Goal: Task Accomplishment & Management: Use online tool/utility

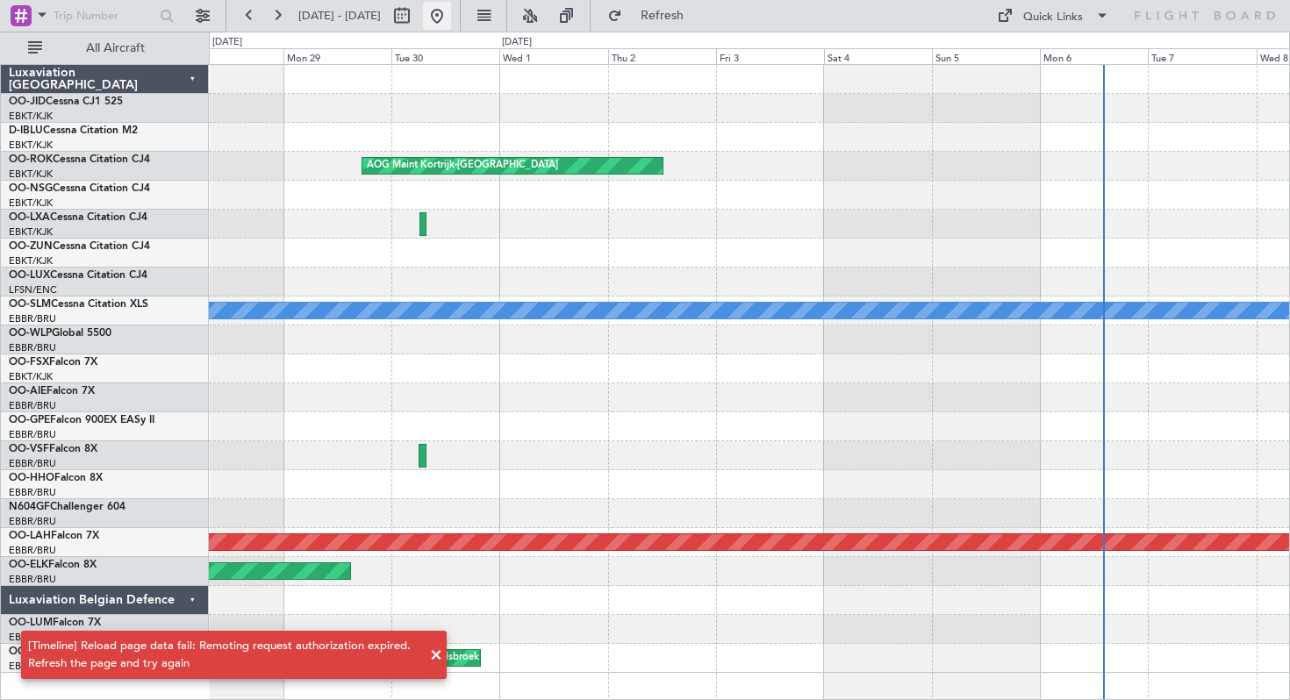
click at [451, 9] on button at bounding box center [437, 16] width 28 height 28
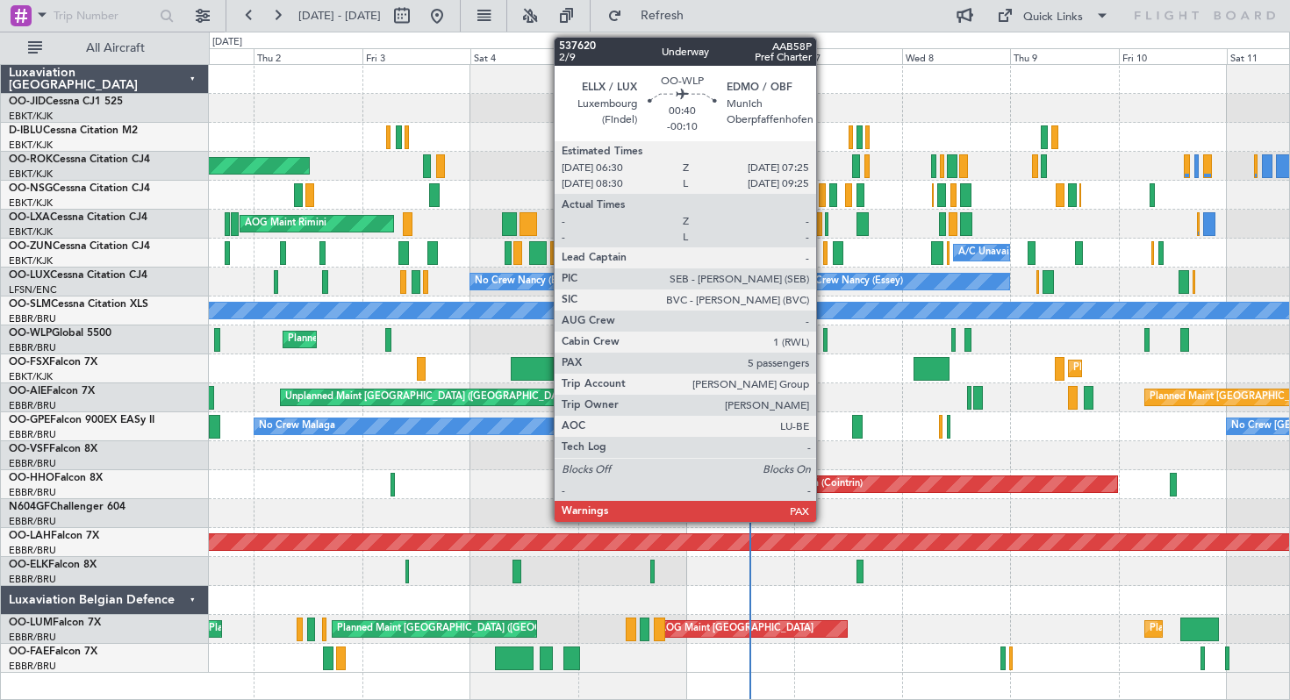
click at [824, 339] on div at bounding box center [825, 340] width 4 height 24
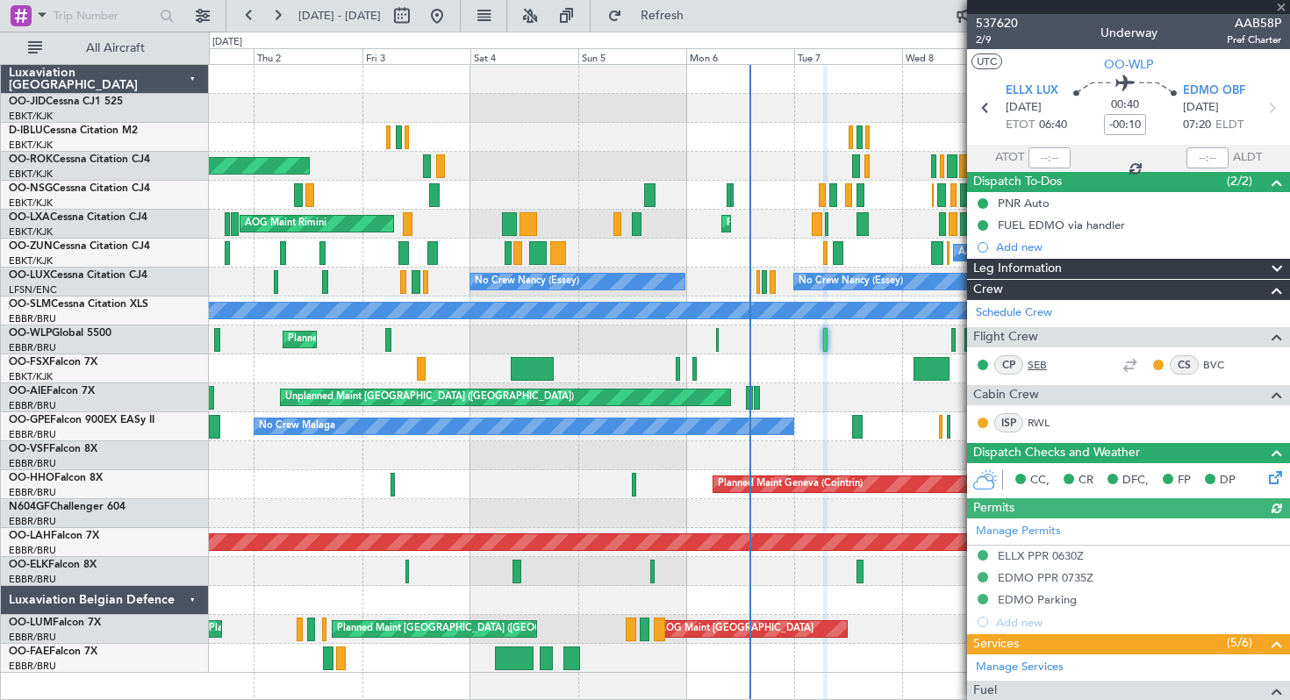
scroll to position [384, 0]
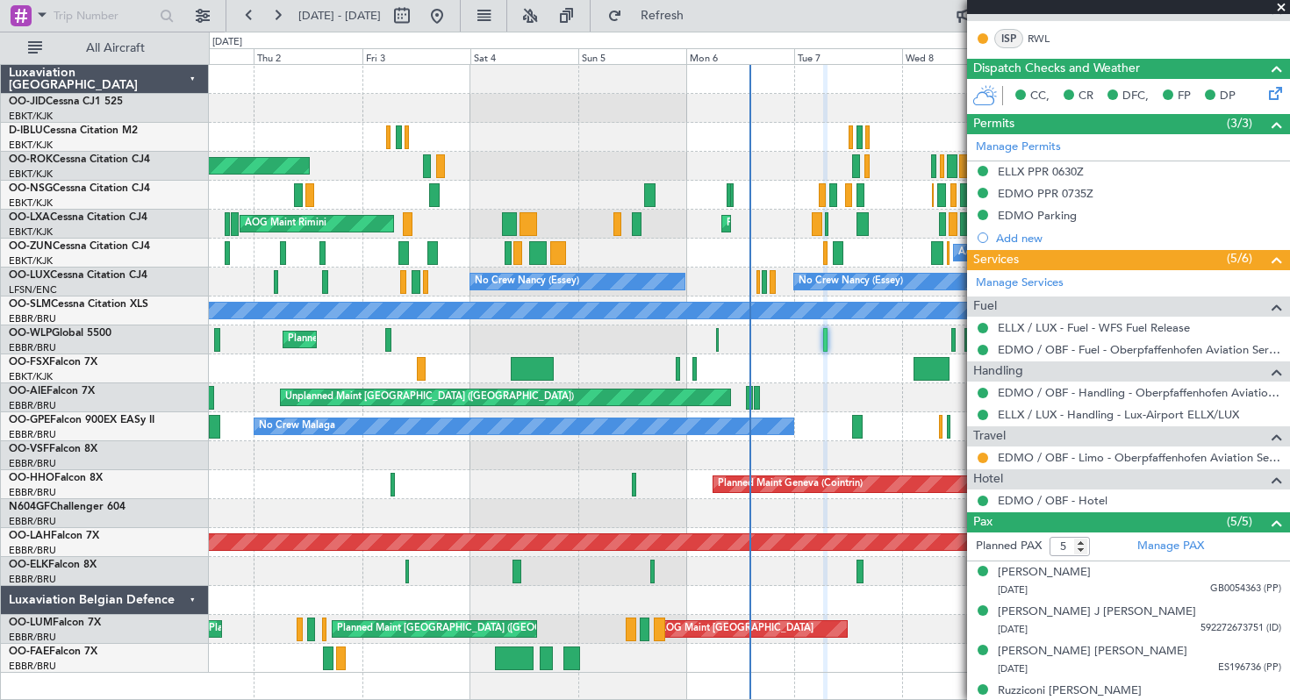
click at [862, 339] on div "Planned Maint Milan (Linate)" at bounding box center [749, 340] width 1080 height 29
click at [1281, 7] on span at bounding box center [1282, 8] width 18 height 16
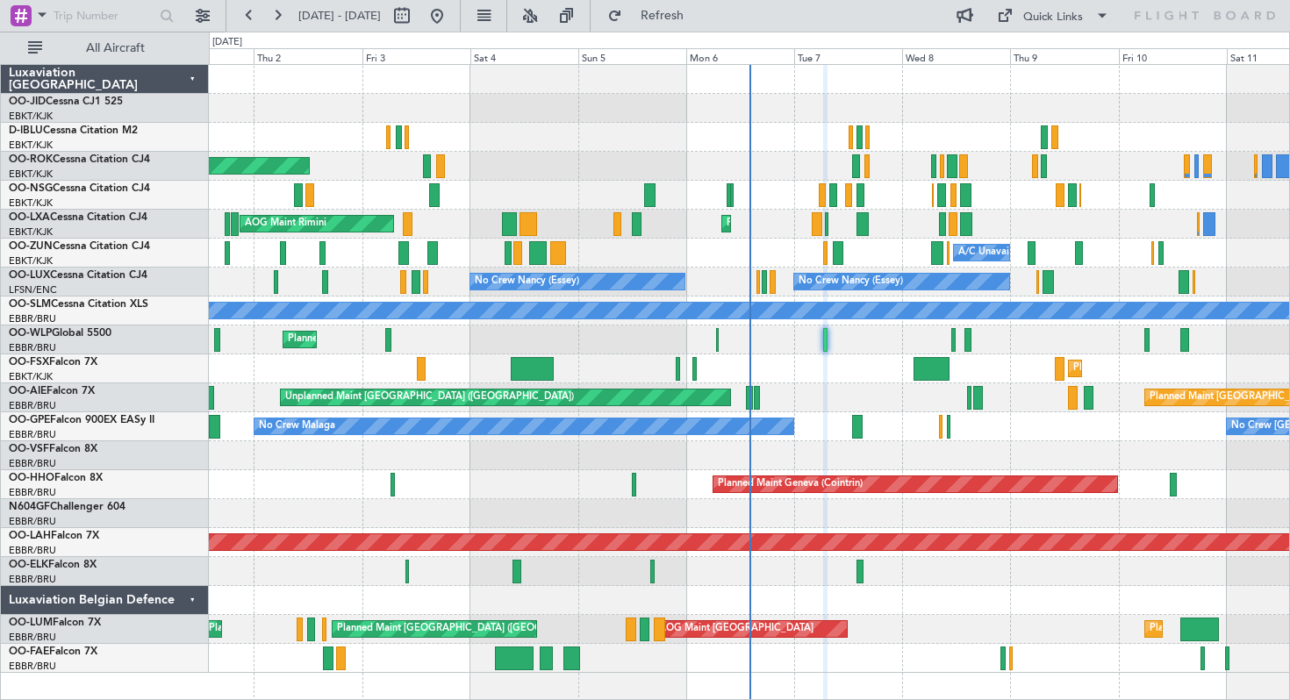
type input "0"
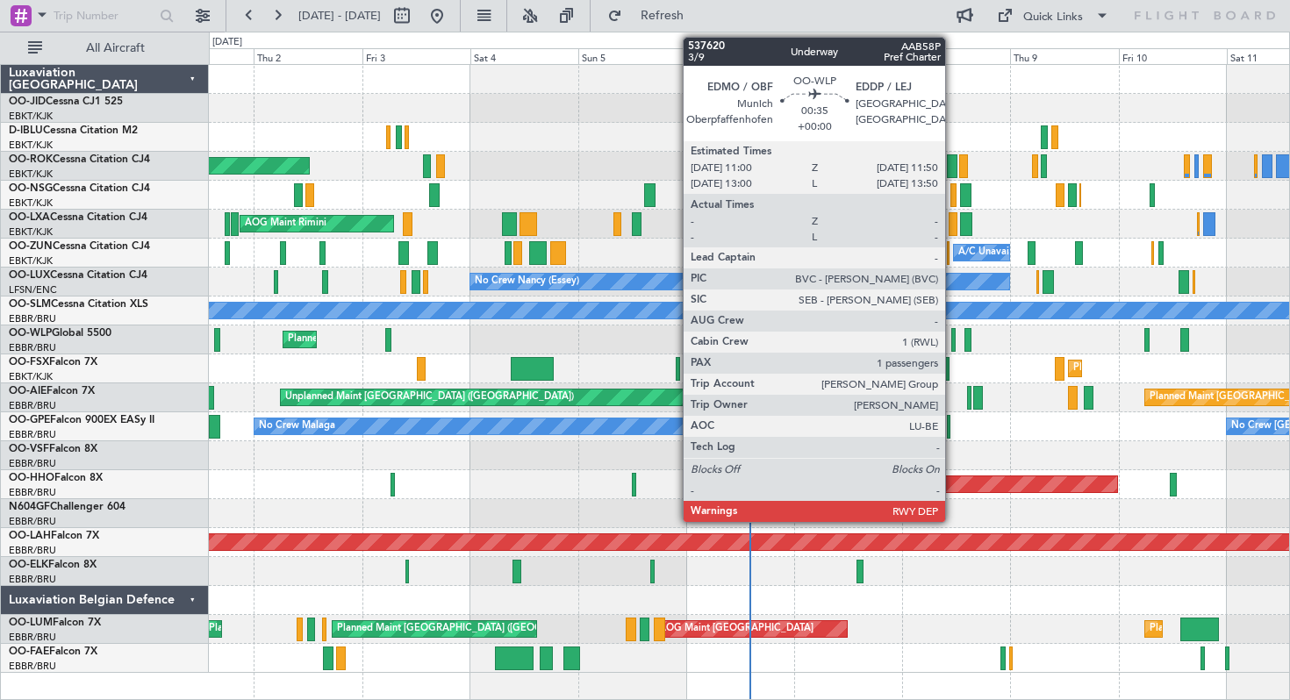
click at [953, 339] on div at bounding box center [953, 340] width 4 height 24
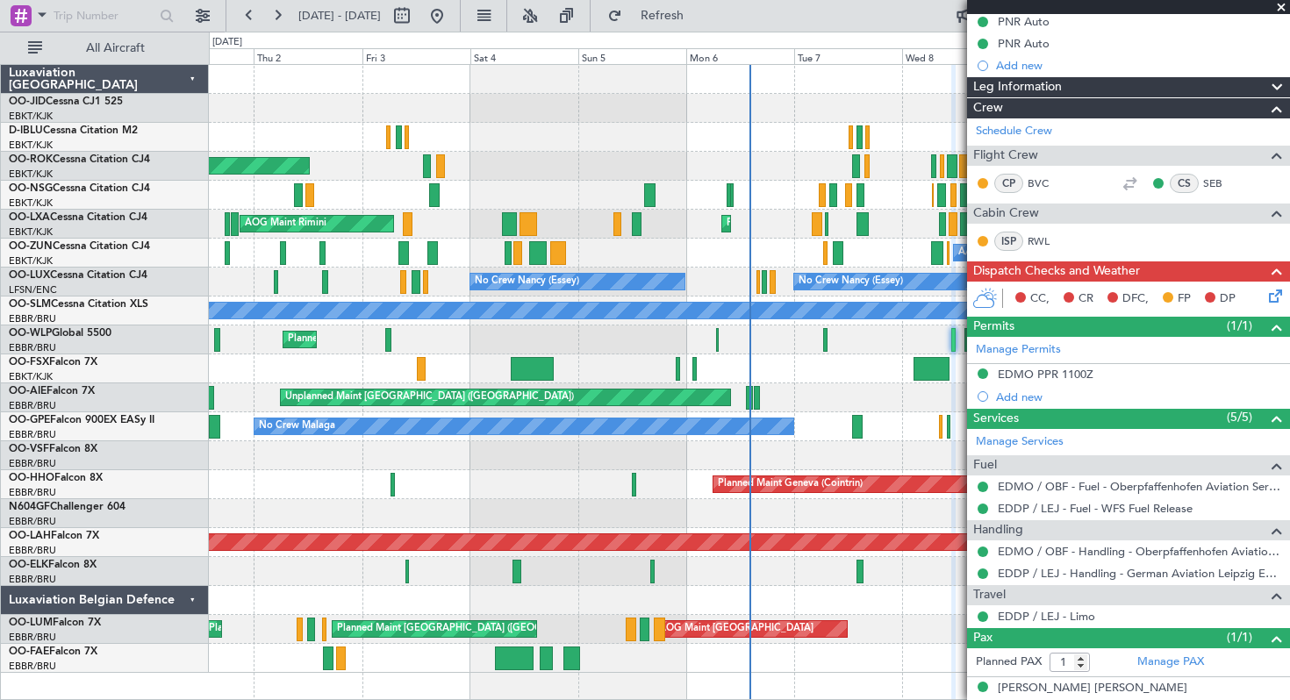
scroll to position [219, 0]
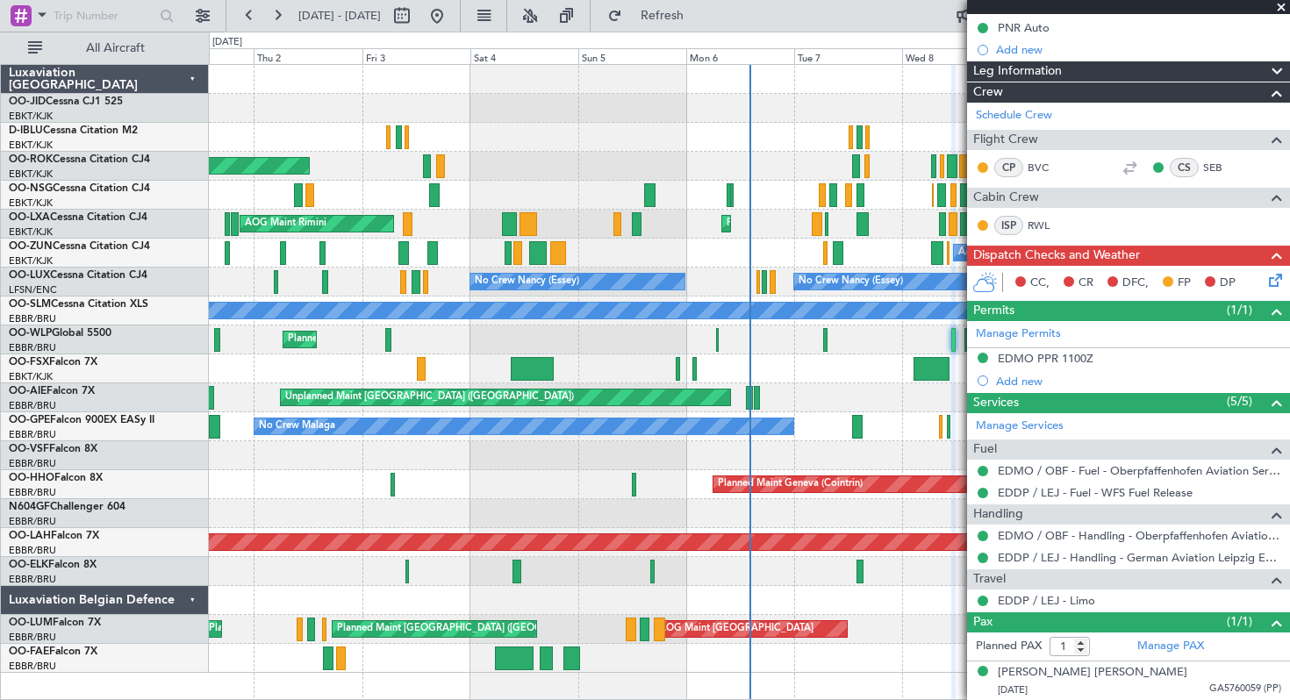
click at [1281, 3] on span at bounding box center [1282, 8] width 18 height 16
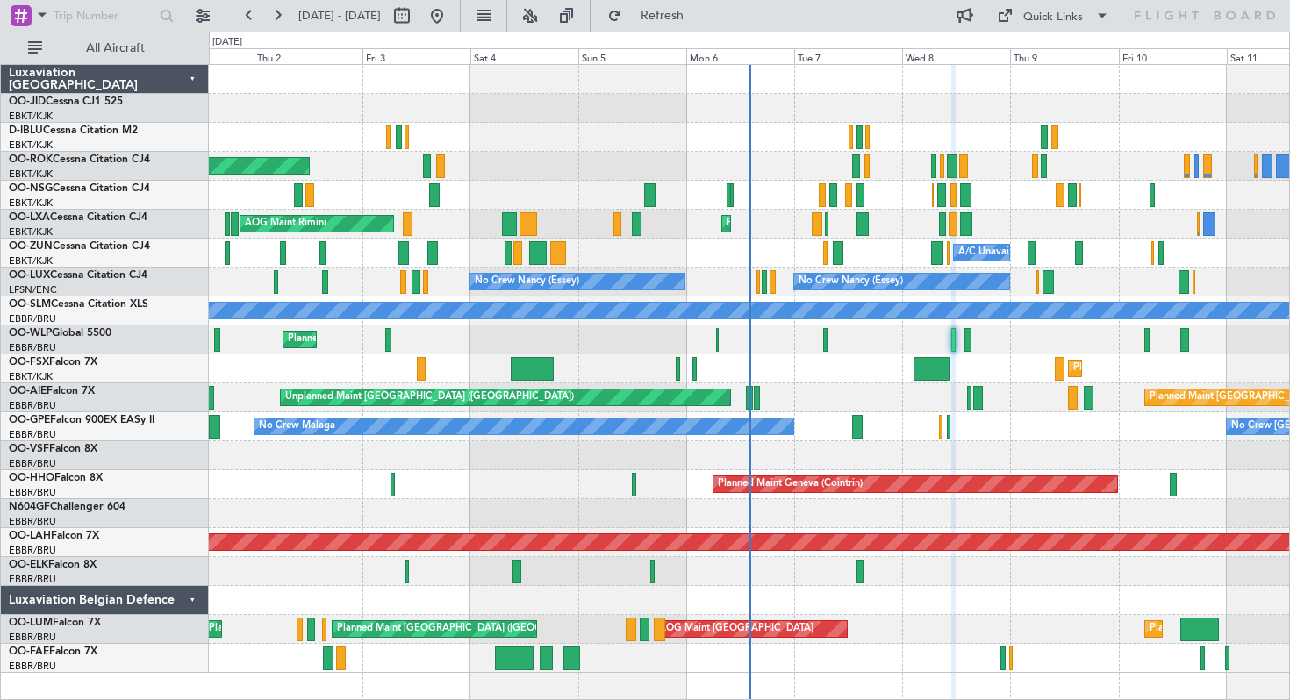
type input "0"
